Goal: Task Accomplishment & Management: Manage account settings

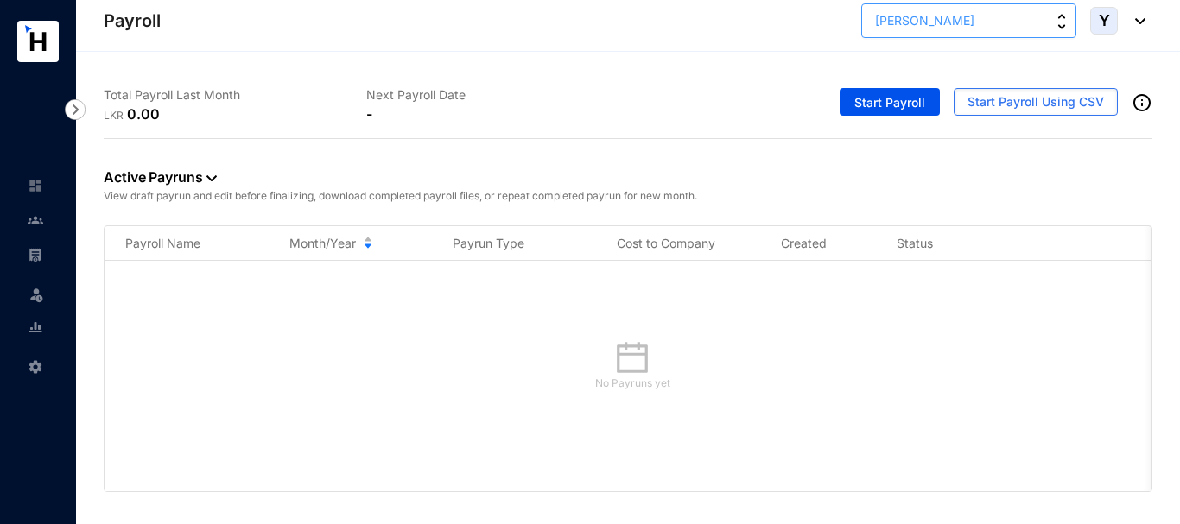
click at [1062, 23] on img "button" at bounding box center [1061, 22] width 9 height 16
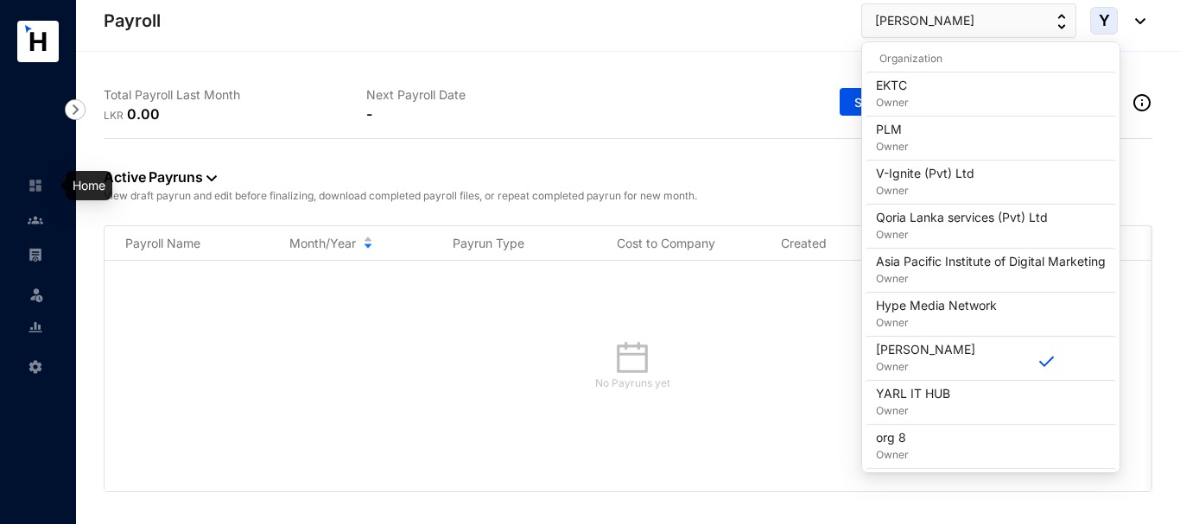
click at [30, 187] on img at bounding box center [36, 186] width 16 height 16
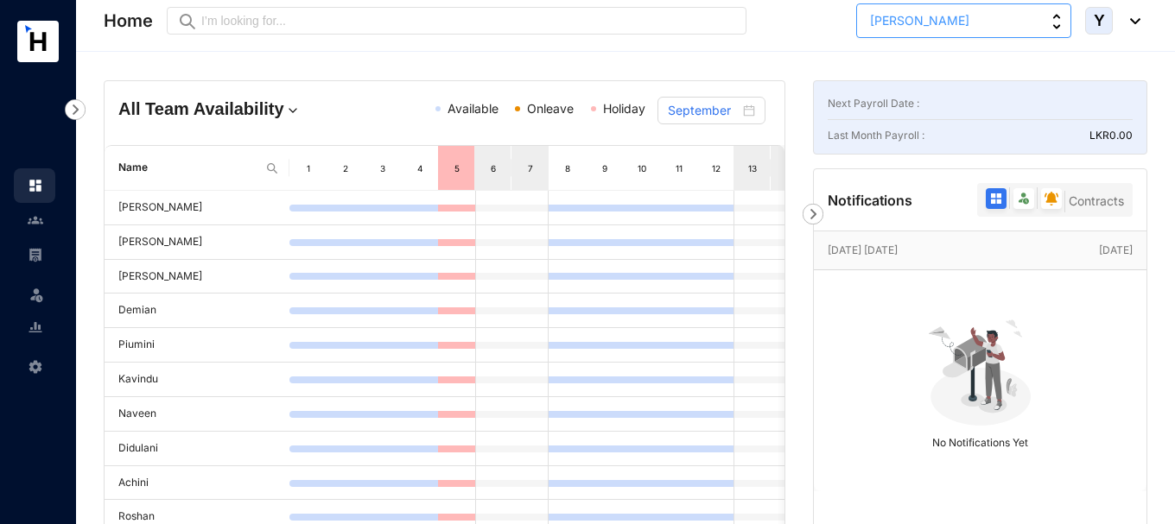
click at [1054, 20] on img "button" at bounding box center [1056, 22] width 9 height 16
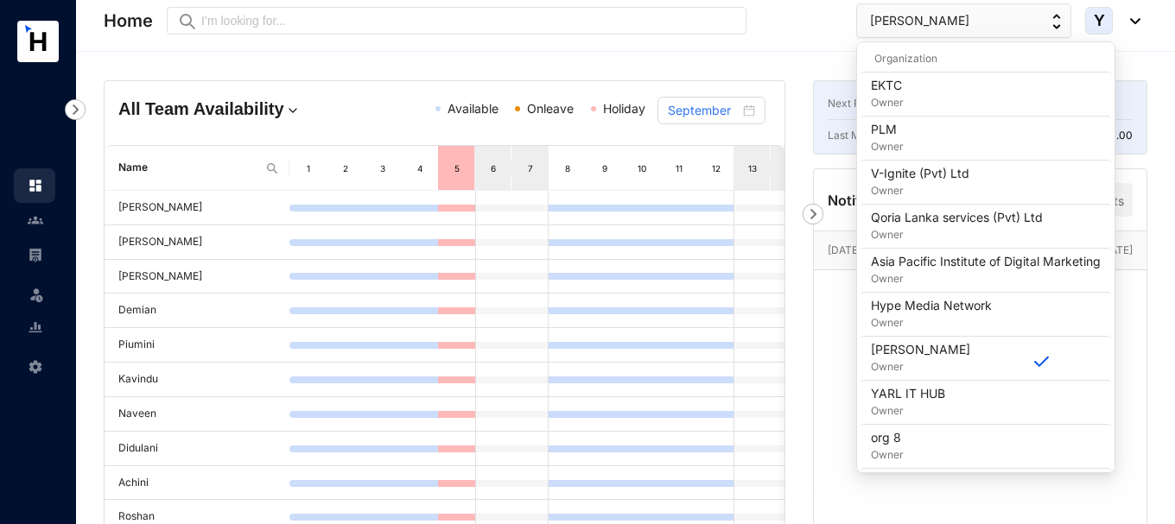
click at [1133, 18] on img at bounding box center [1130, 21] width 19 height 6
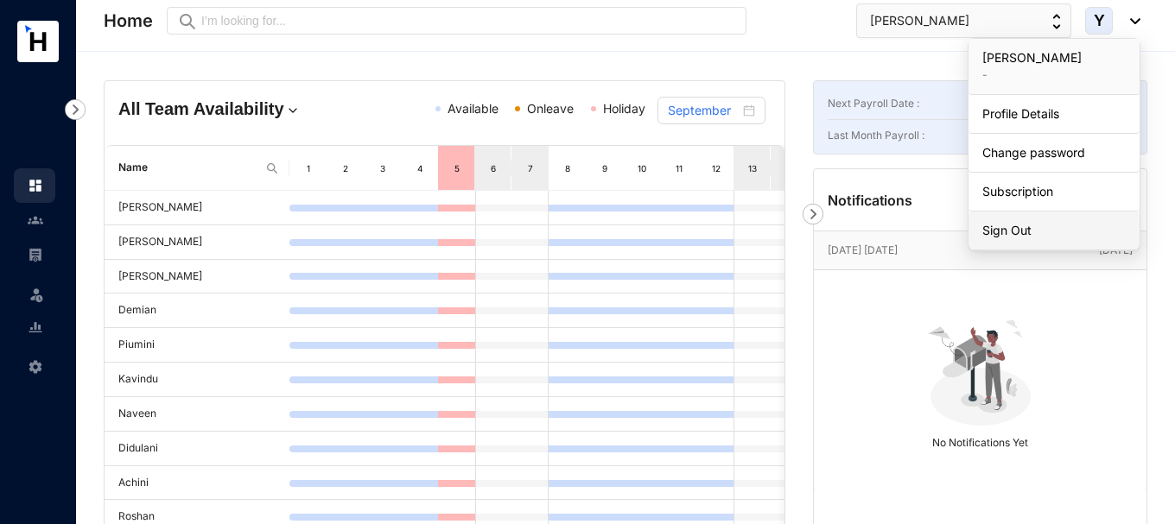
click at [1006, 223] on link "Sign Out" at bounding box center [1053, 230] width 143 height 17
